Goal: Task Accomplishment & Management: Use online tool/utility

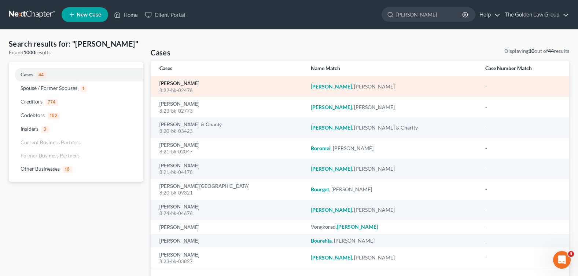
click at [174, 81] on link "[PERSON_NAME]" at bounding box center [179, 83] width 40 height 5
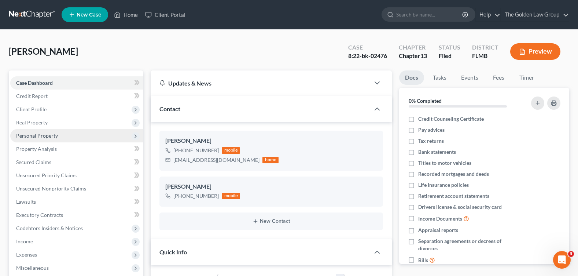
click at [44, 137] on span "Personal Property" at bounding box center [37, 135] width 42 height 6
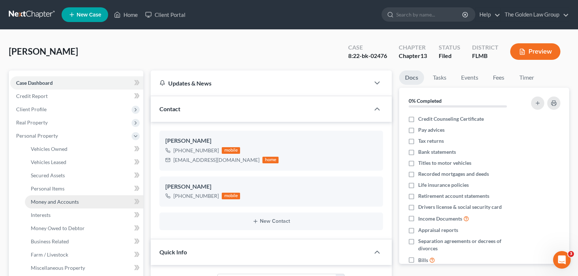
click at [77, 202] on span "Money and Accounts" at bounding box center [55, 201] width 48 height 6
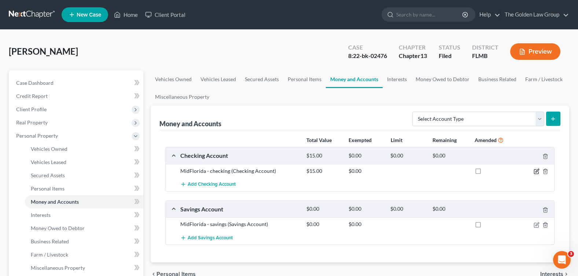
click at [538, 172] on icon "button" at bounding box center [537, 171] width 6 height 6
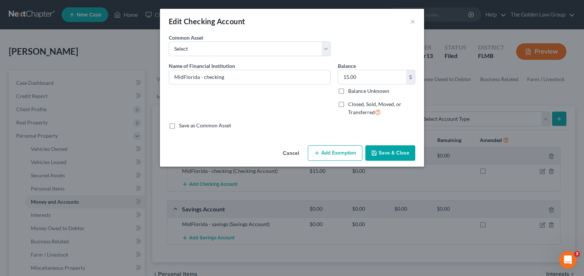
click at [319, 149] on button "Add Exemption" at bounding box center [335, 152] width 55 height 15
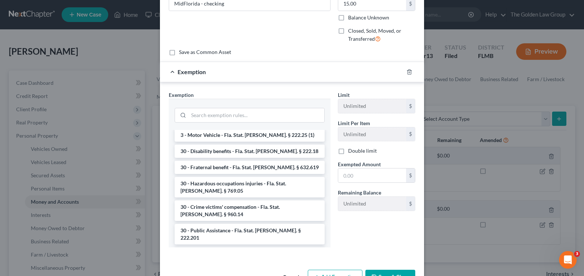
scroll to position [541, 0]
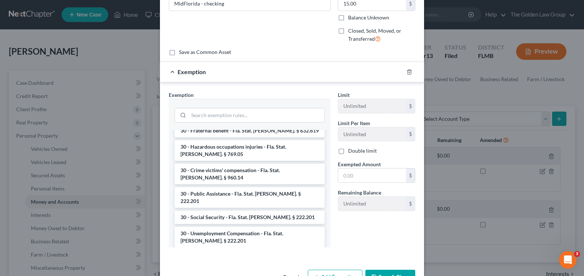
drag, startPoint x: 187, startPoint y: 240, endPoint x: 191, endPoint y: 223, distance: 17.2
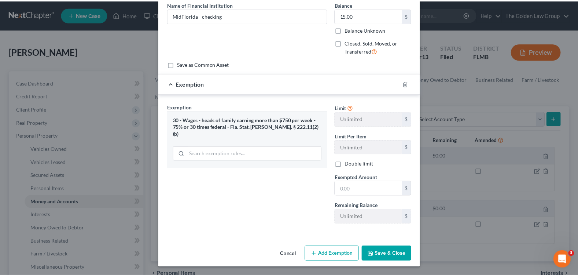
scroll to position [62, 0]
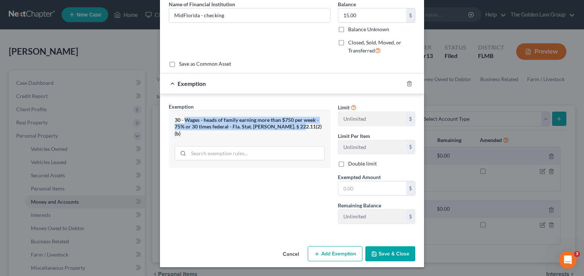
drag, startPoint x: 301, startPoint y: 124, endPoint x: 182, endPoint y: 118, distance: 118.6
click at [182, 118] on div "30 - Wages - heads of family earning more than $750 per week - 75% or 30 times …" at bounding box center [250, 127] width 150 height 21
drag, startPoint x: 182, startPoint y: 117, endPoint x: 191, endPoint y: 121, distance: 10.0
copy div "Wages - heads of family earning more than $750 per week - 75% or 30 times feder…"
click at [289, 253] on button "Cancel" at bounding box center [291, 254] width 28 height 15
